Goal: Information Seeking & Learning: Learn about a topic

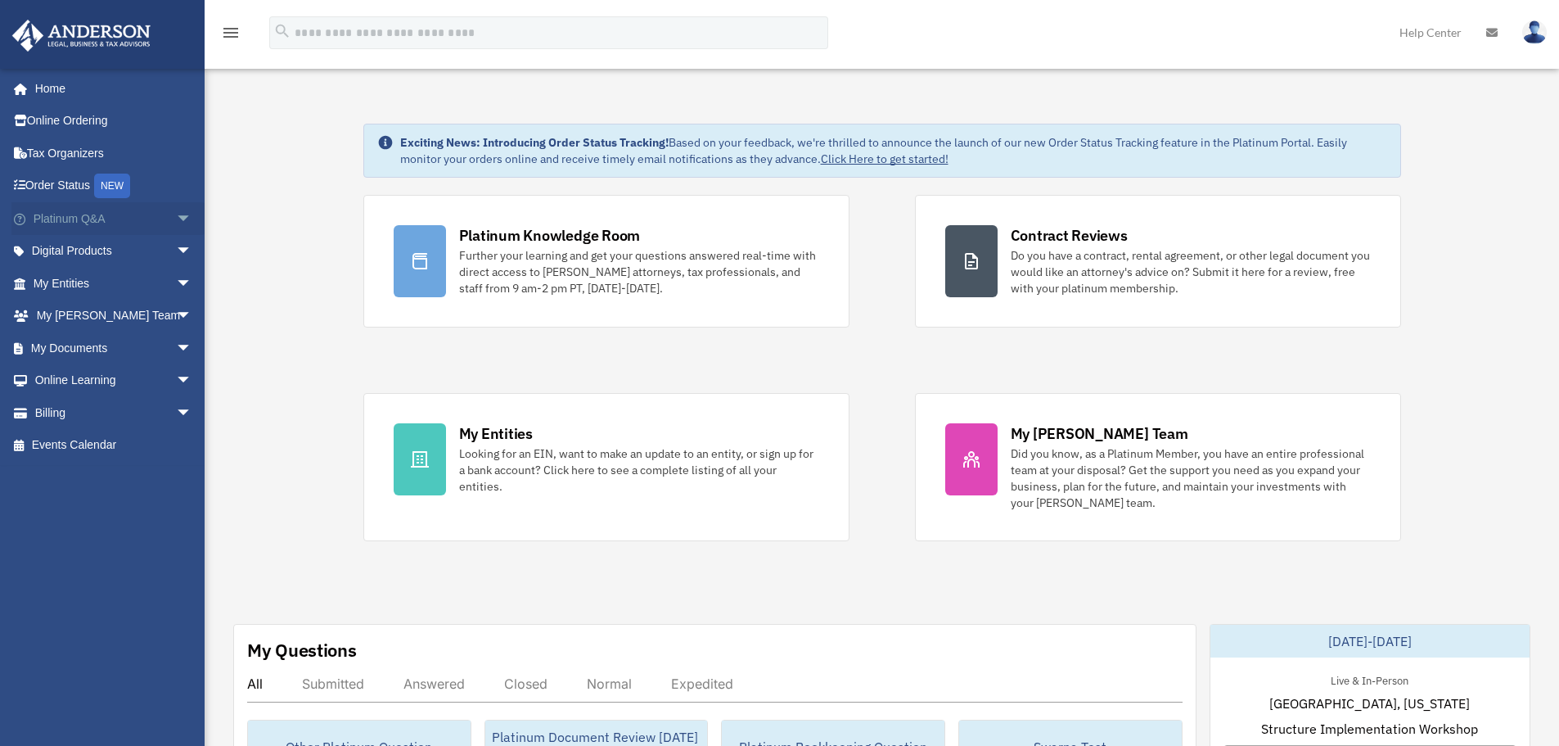
click at [176, 214] on span "arrow_drop_down" at bounding box center [192, 219] width 33 height 34
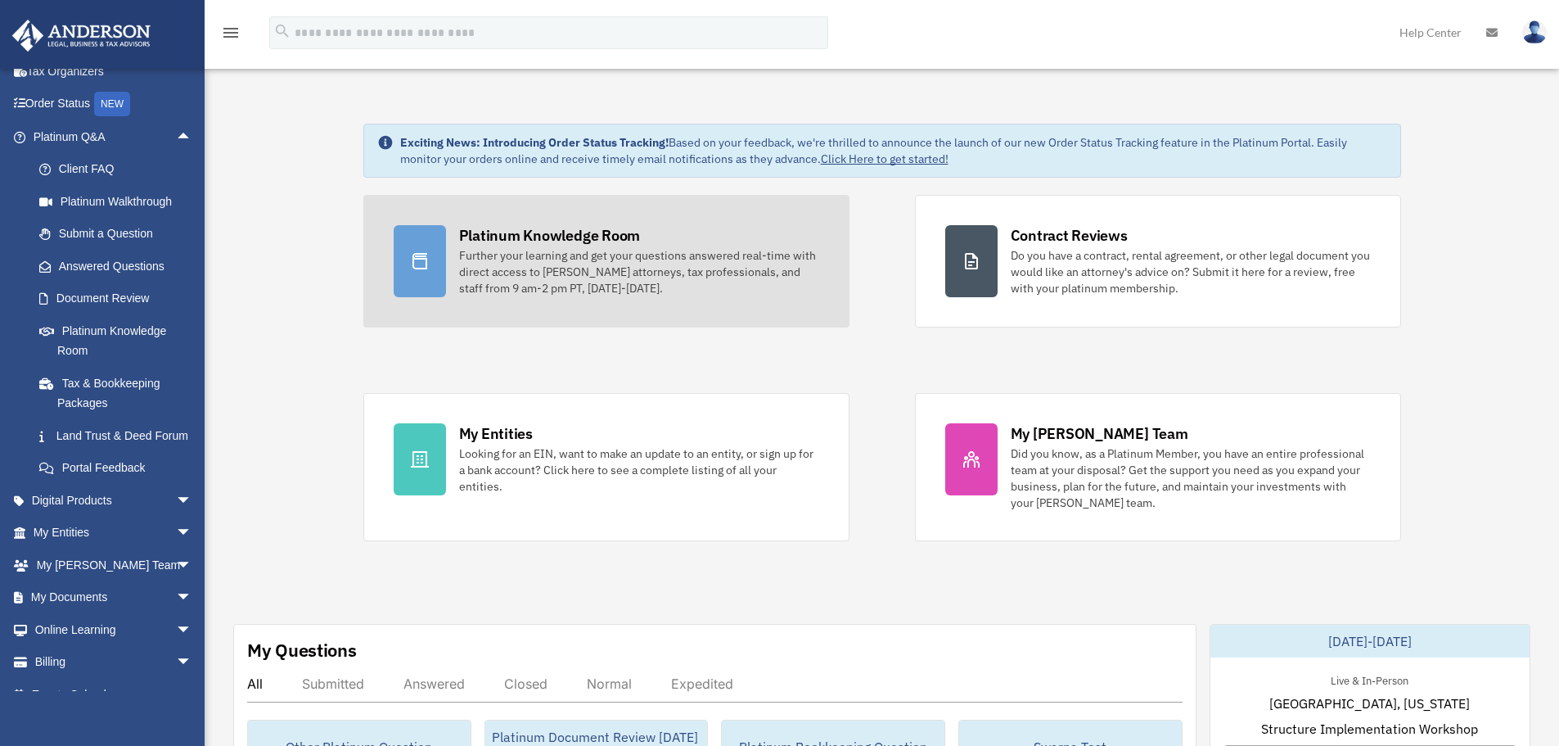
click at [610, 236] on div "Platinum Knowledge Room" at bounding box center [550, 235] width 182 height 20
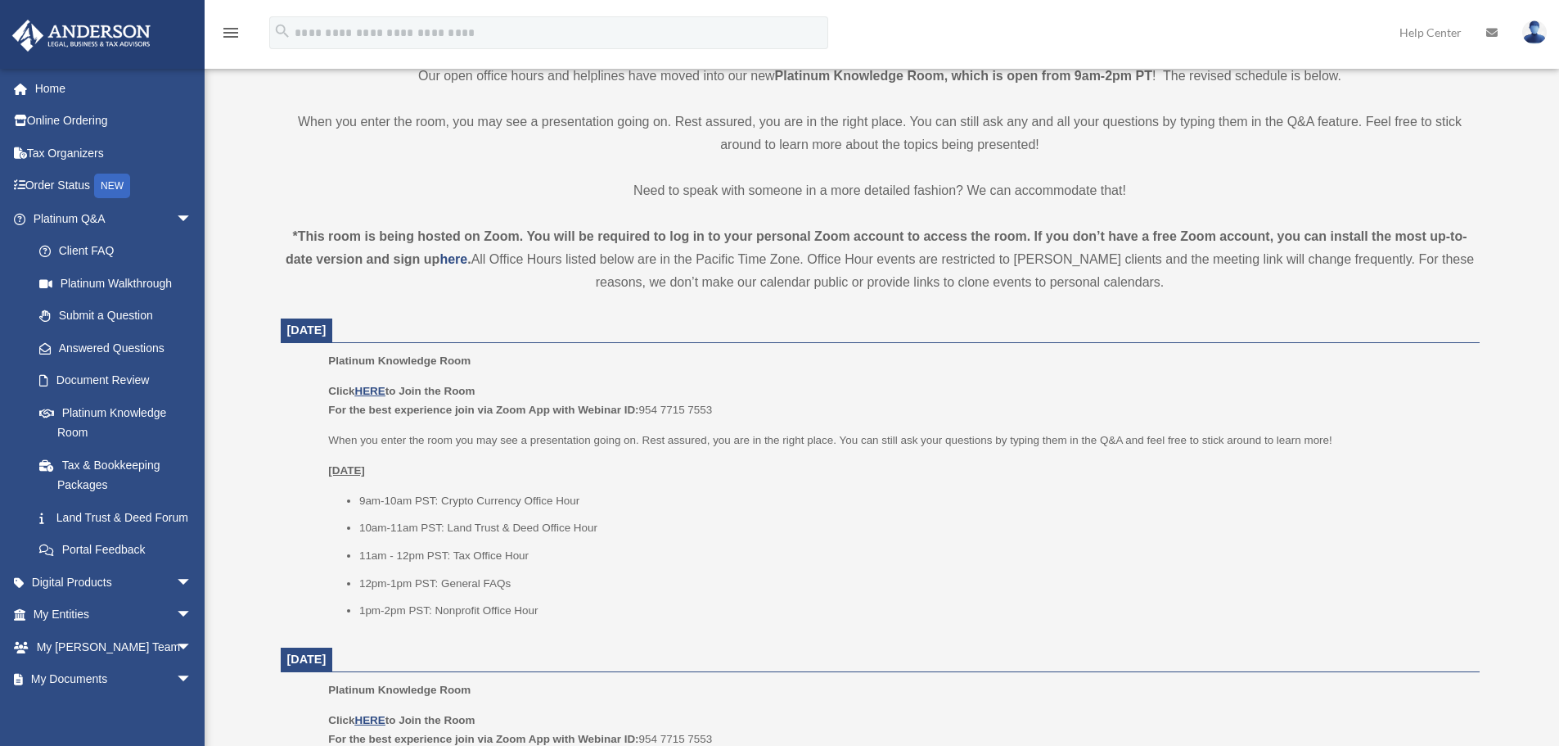
scroll to position [408, 0]
click at [378, 386] on u "HERE" at bounding box center [369, 391] width 30 height 12
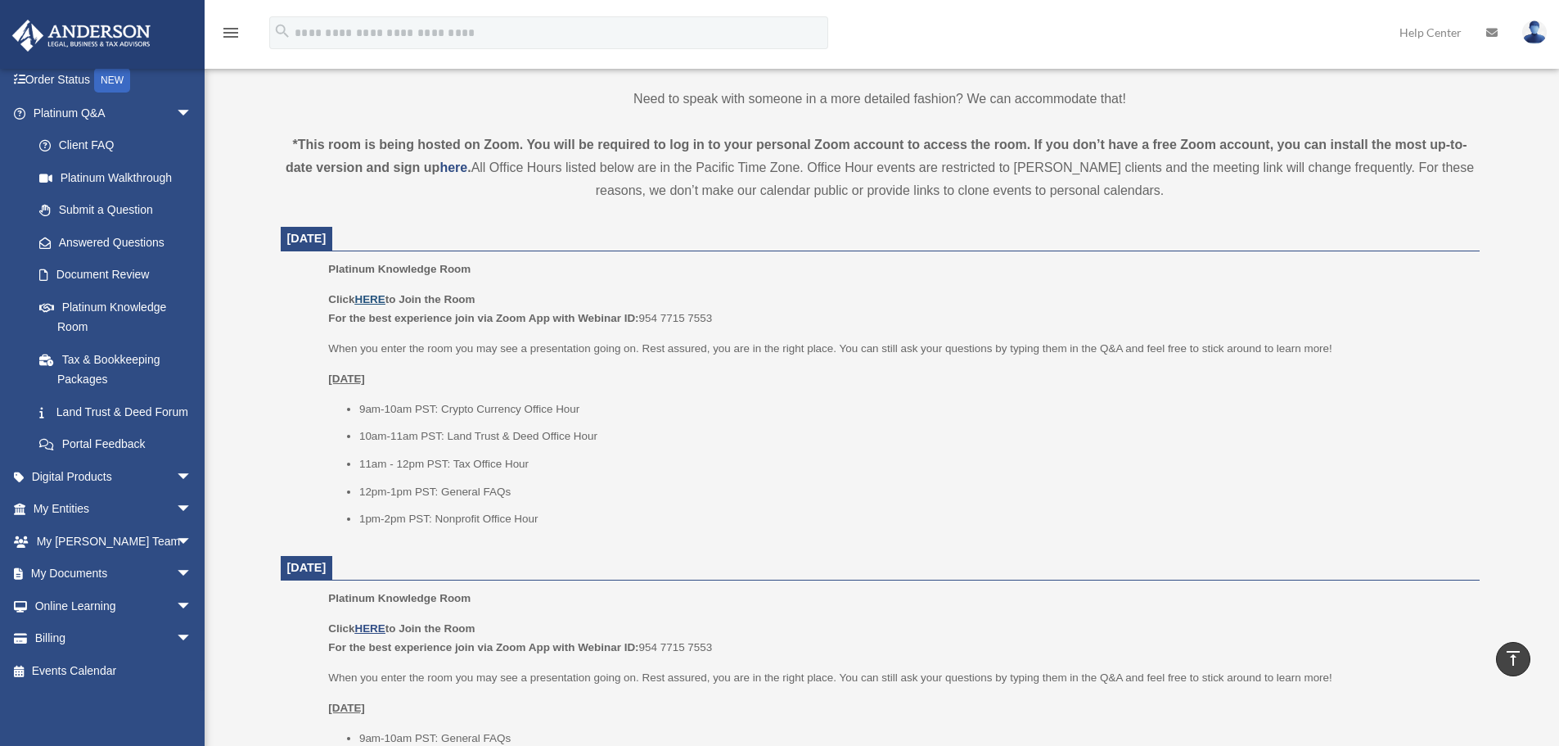
scroll to position [327, 0]
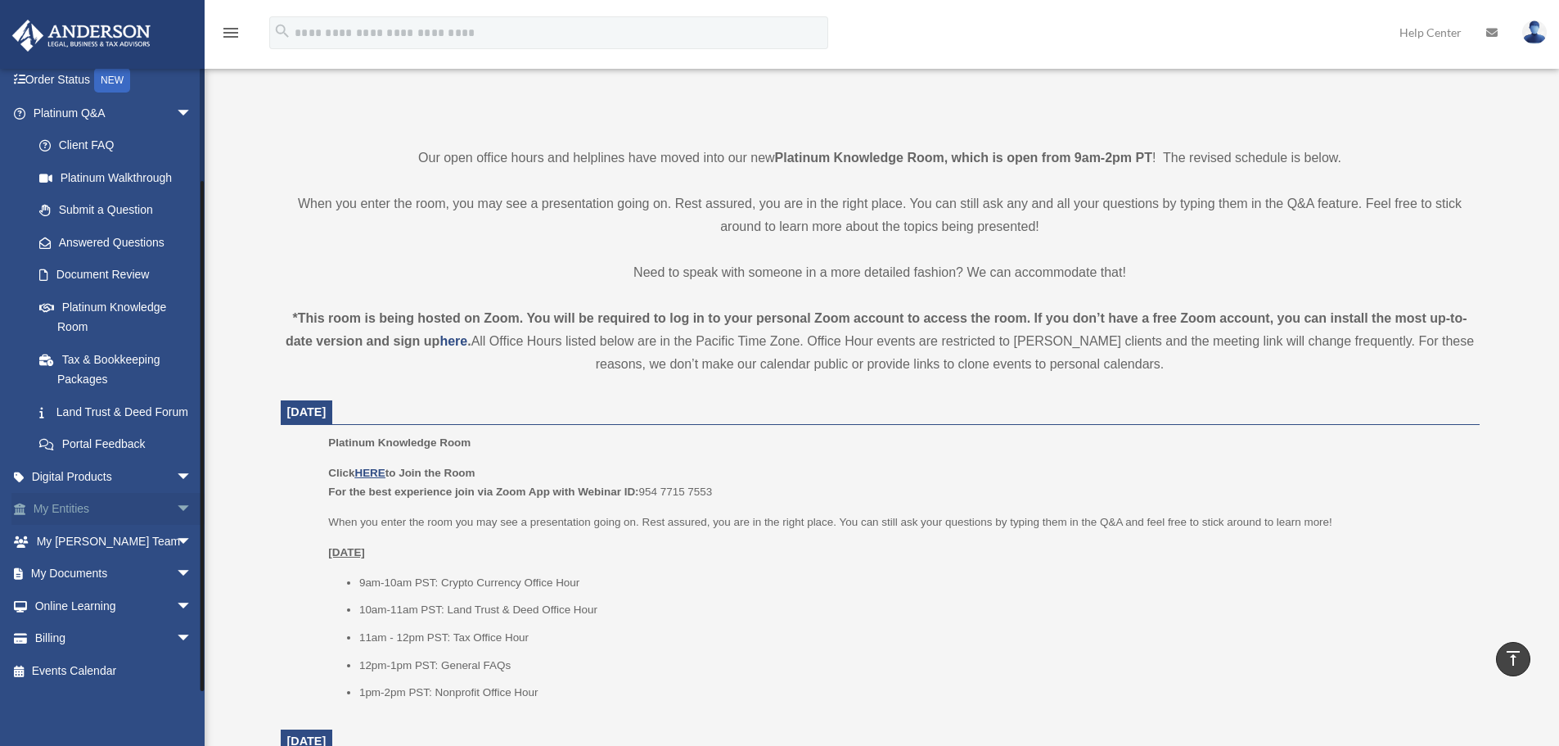
click at [176, 506] on span "arrow_drop_down" at bounding box center [192, 510] width 33 height 34
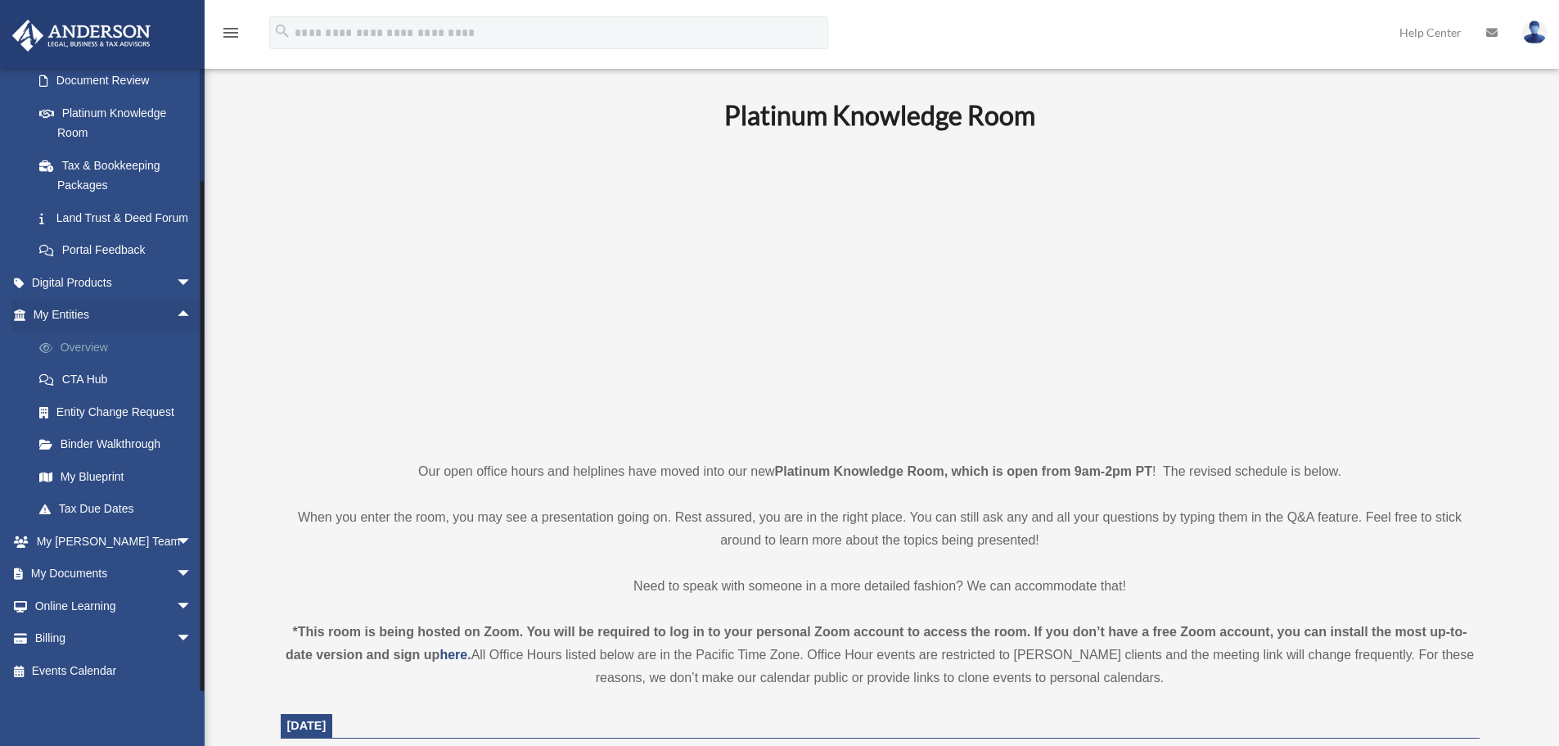
scroll to position [0, 0]
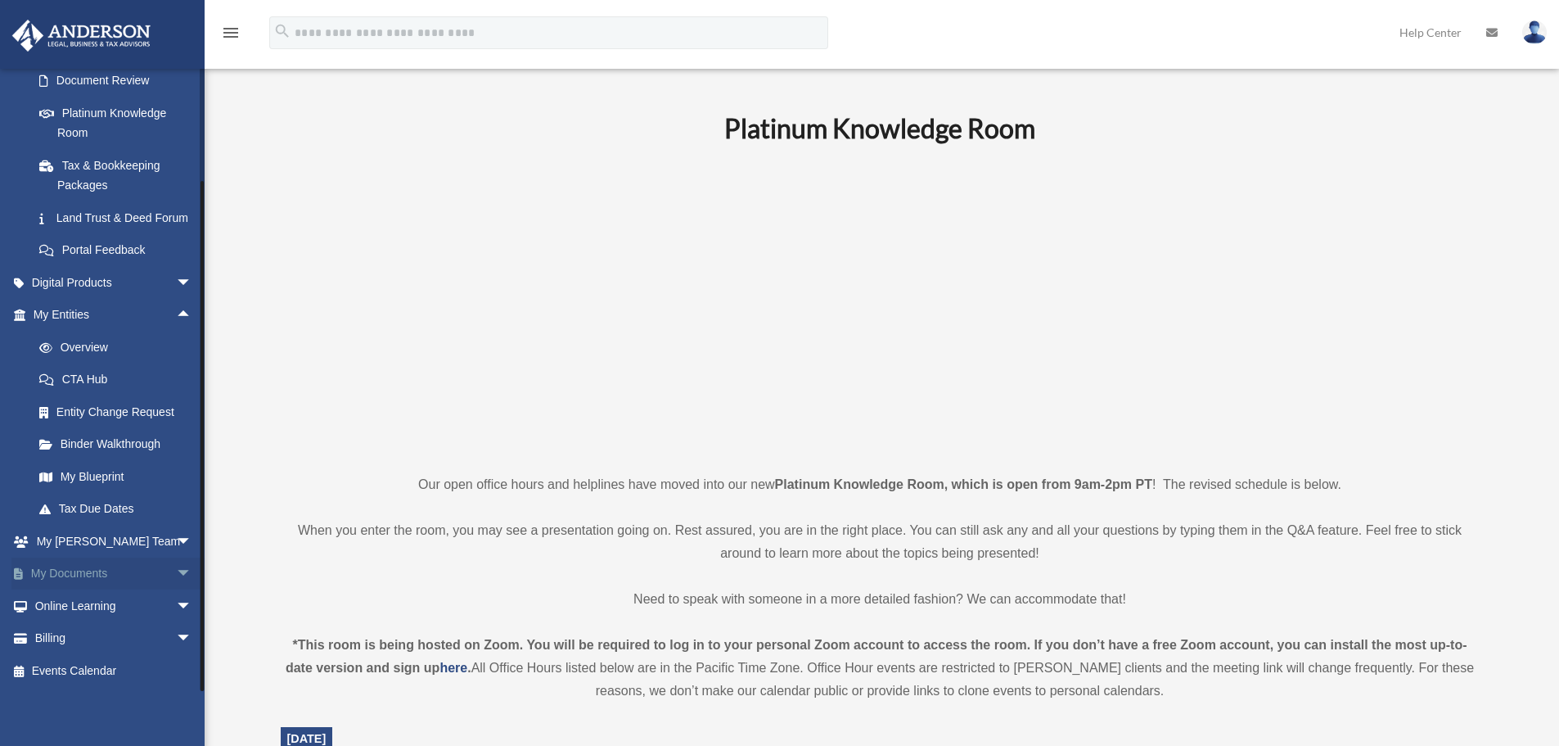
click at [176, 576] on span "arrow_drop_down" at bounding box center [192, 574] width 33 height 34
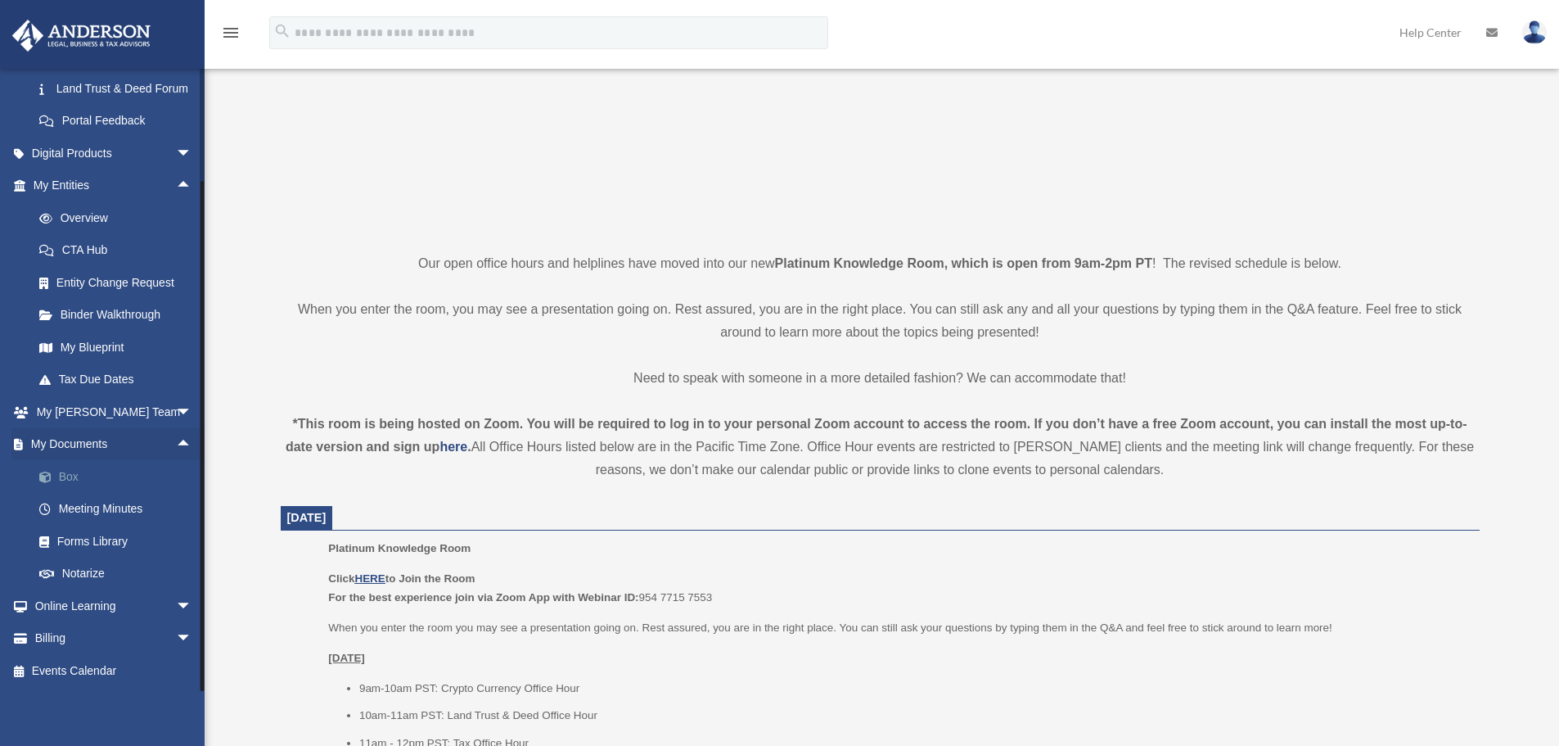
scroll to position [246, 0]
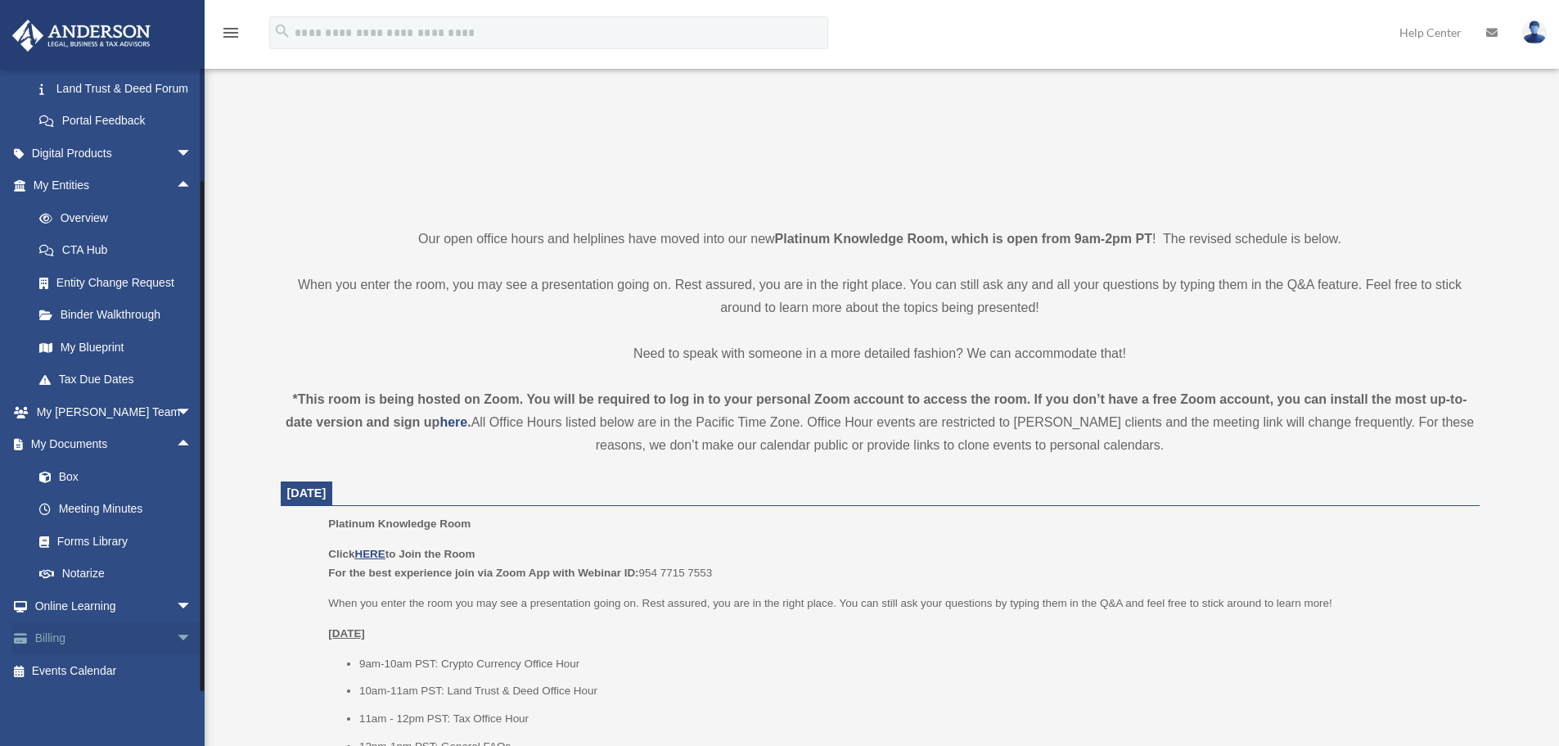
click at [176, 638] on span "arrow_drop_down" at bounding box center [192, 639] width 33 height 34
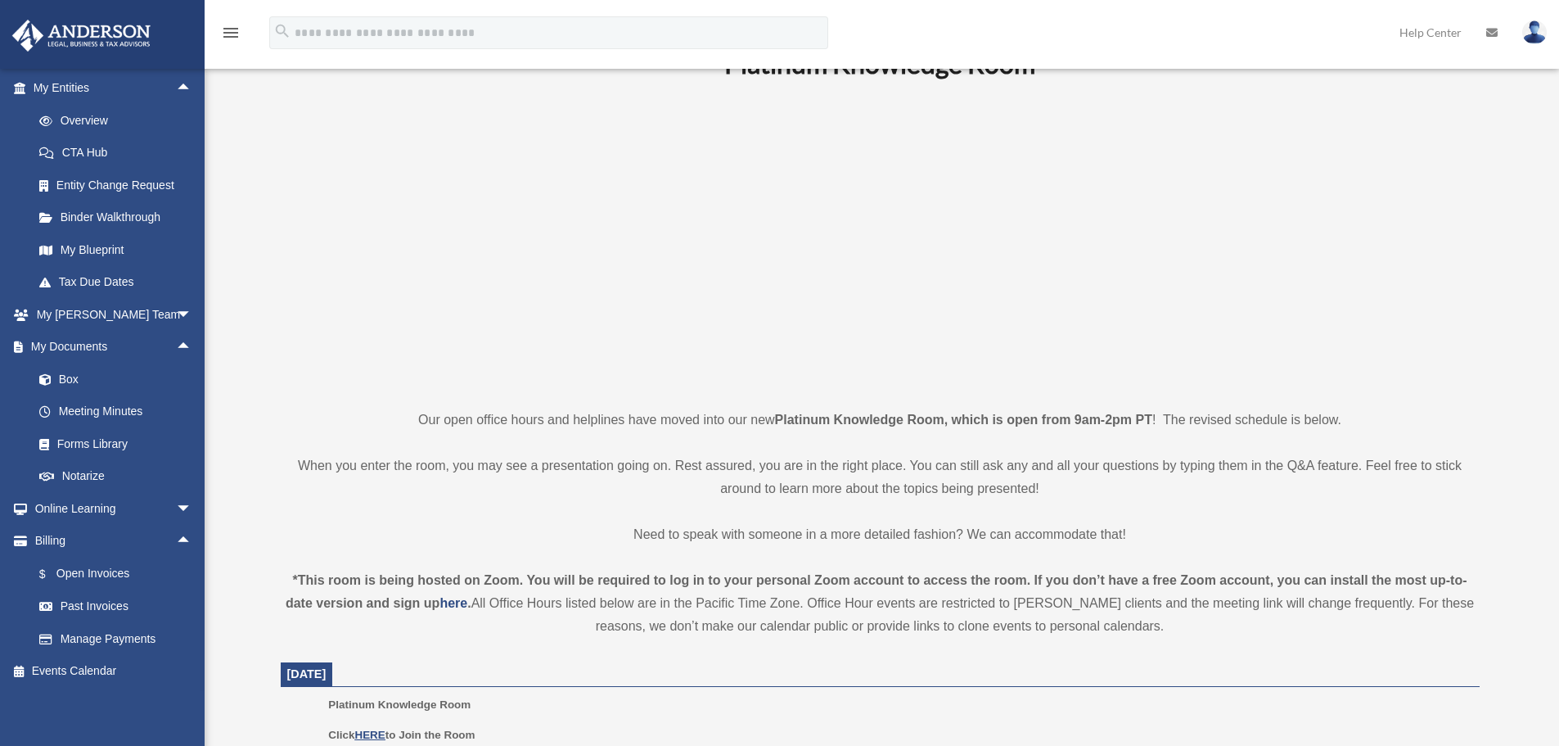
scroll to position [0, 0]
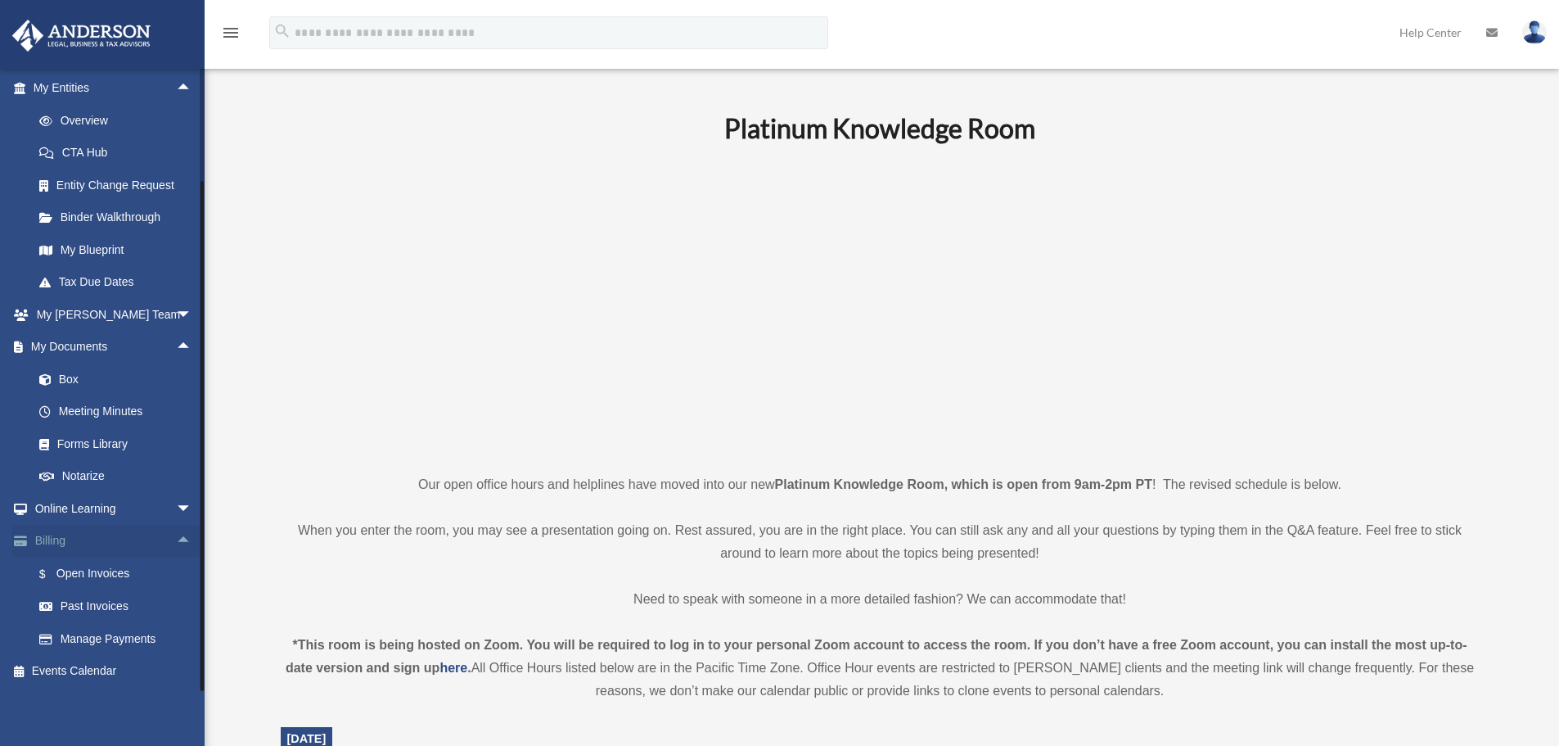
click at [176, 539] on span "arrow_drop_up" at bounding box center [192, 542] width 33 height 34
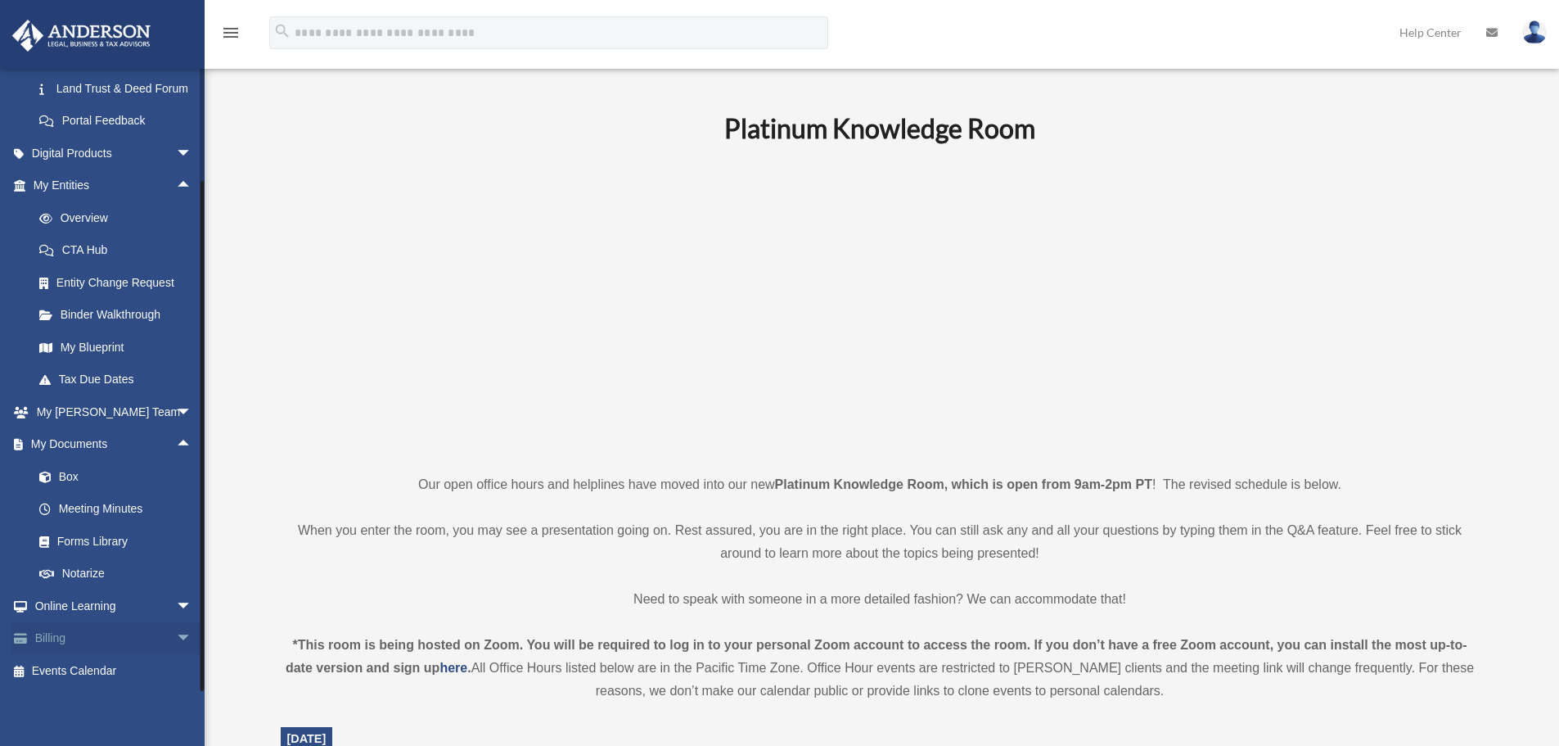
scroll to position [448, 0]
click at [176, 440] on span "arrow_drop_up" at bounding box center [192, 445] width 33 height 34
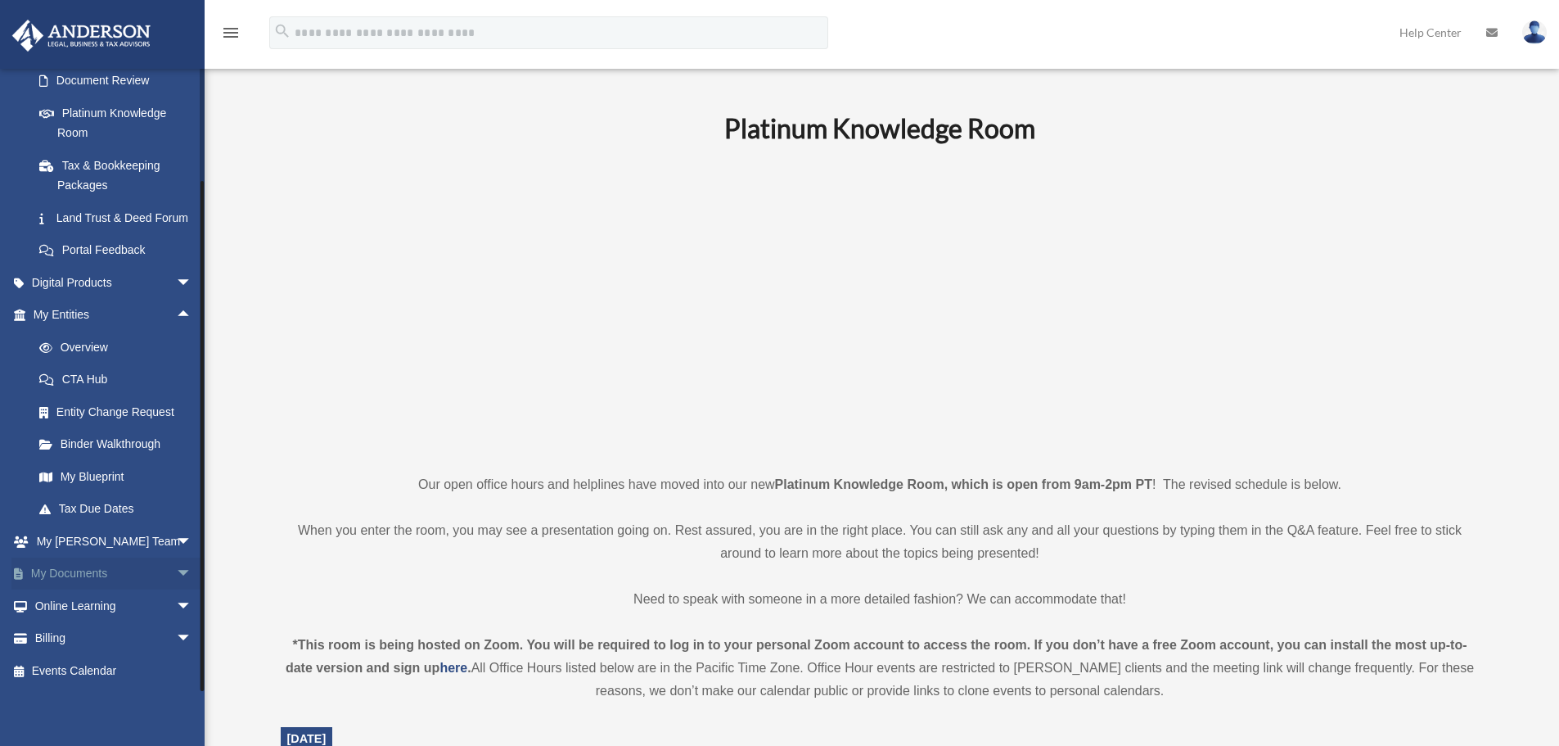
scroll to position [319, 0]
click at [176, 318] on span "arrow_drop_up" at bounding box center [192, 316] width 33 height 34
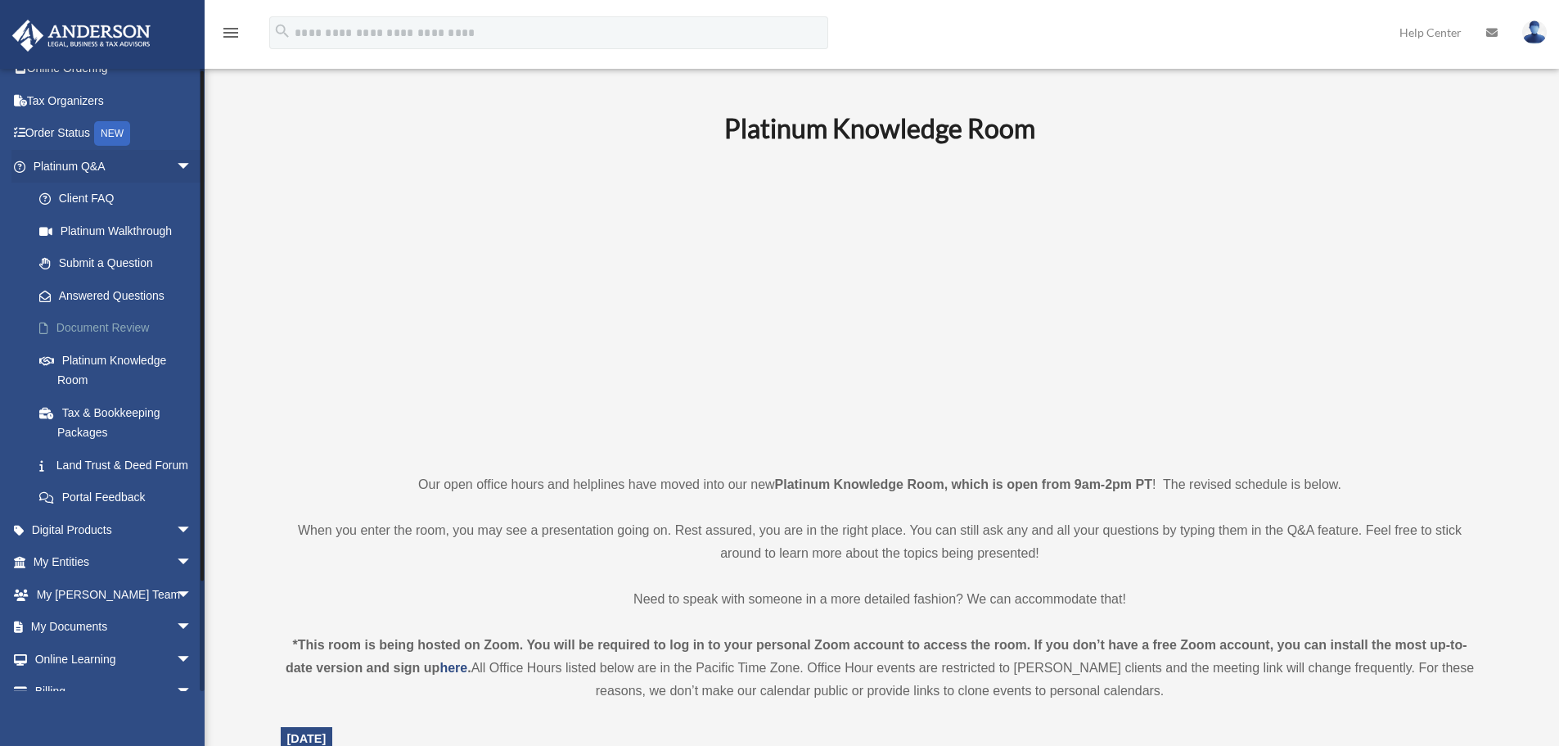
scroll to position [0, 0]
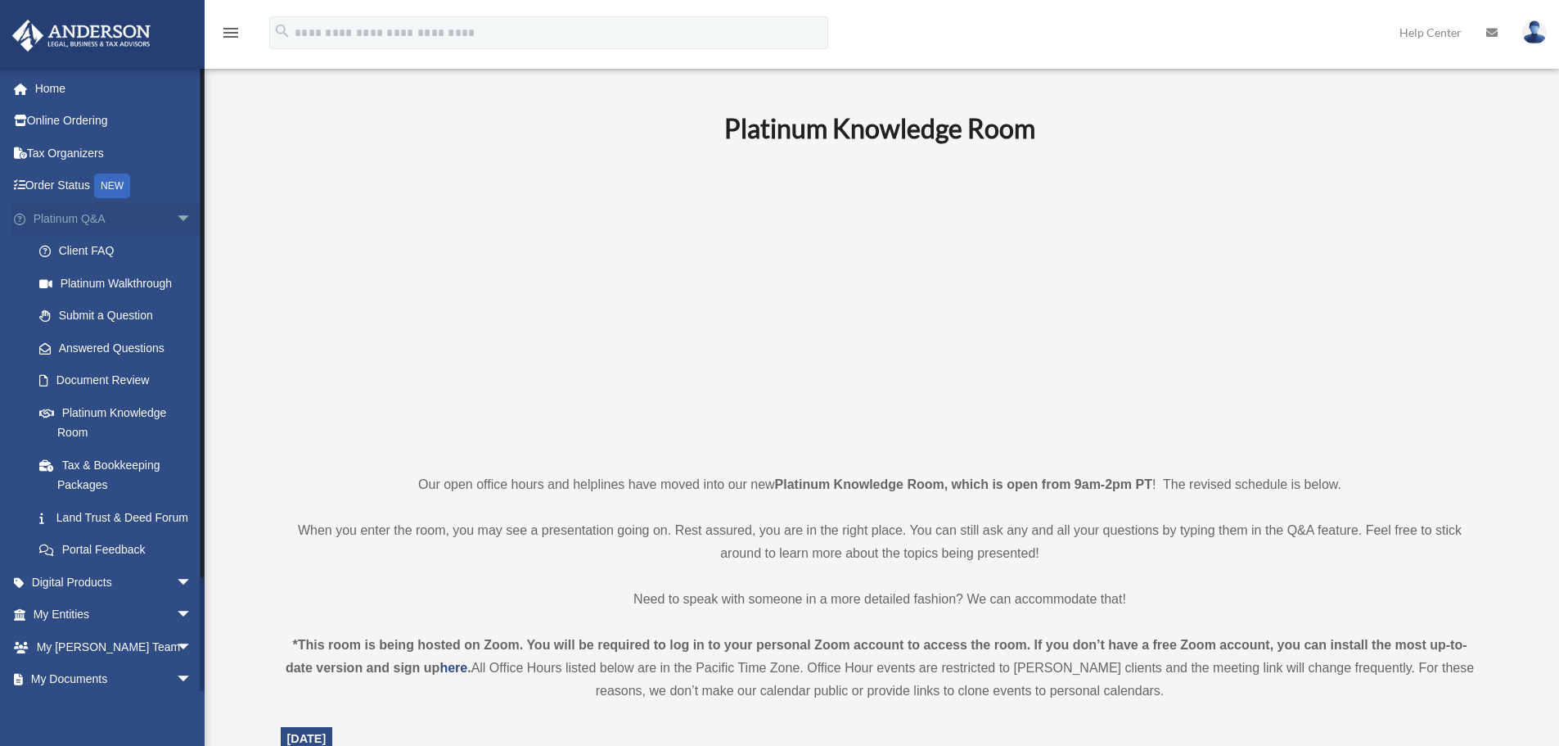
click at [176, 212] on span "arrow_drop_down" at bounding box center [192, 219] width 33 height 34
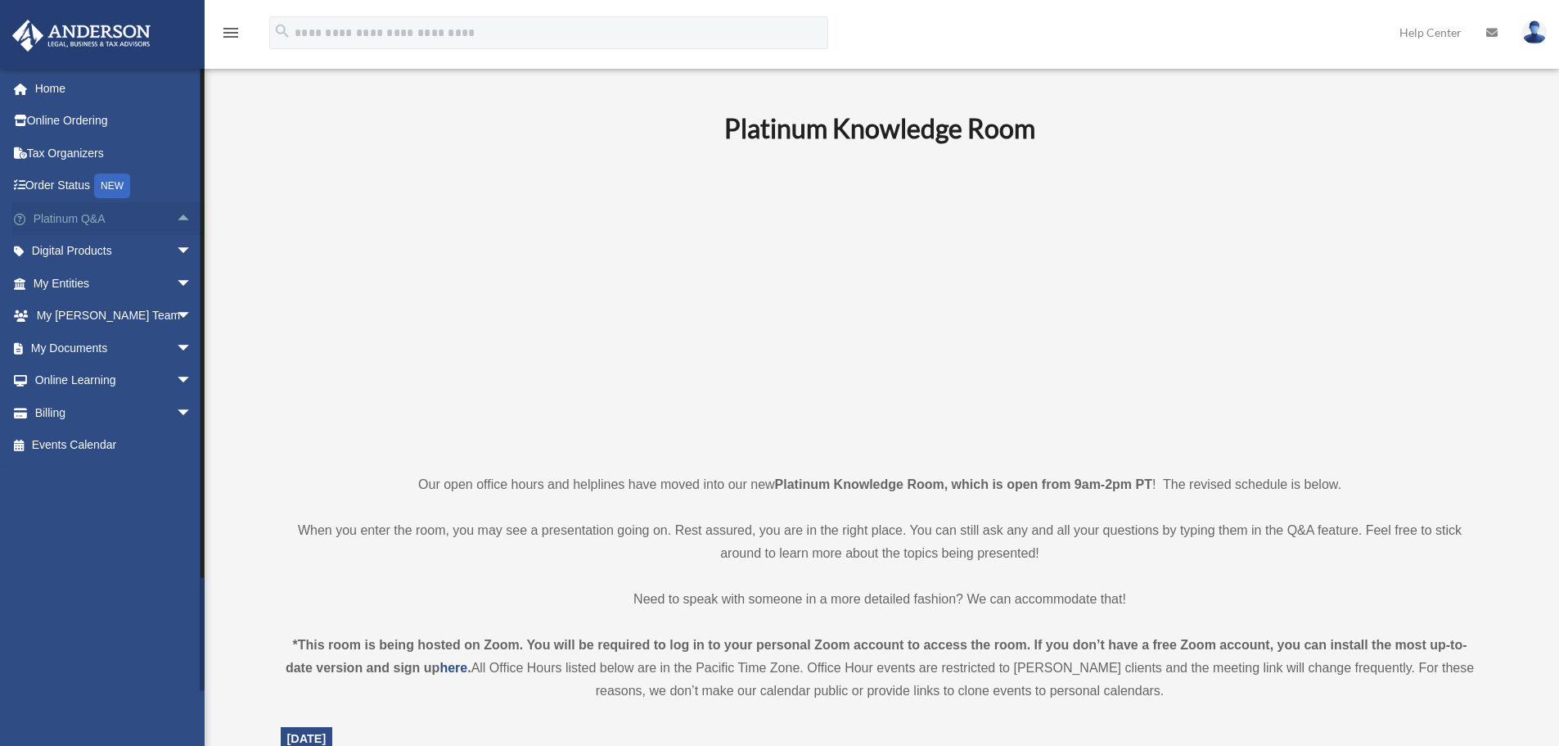
click at [176, 214] on span "arrow_drop_up" at bounding box center [192, 219] width 33 height 34
